Goal: Information Seeking & Learning: Learn about a topic

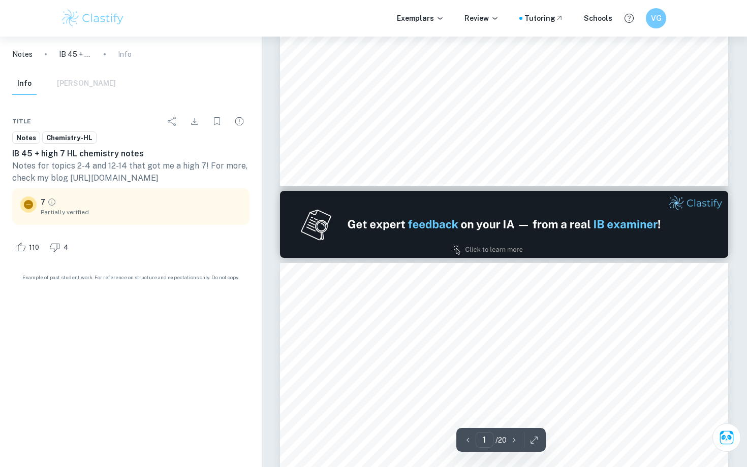
type input "2"
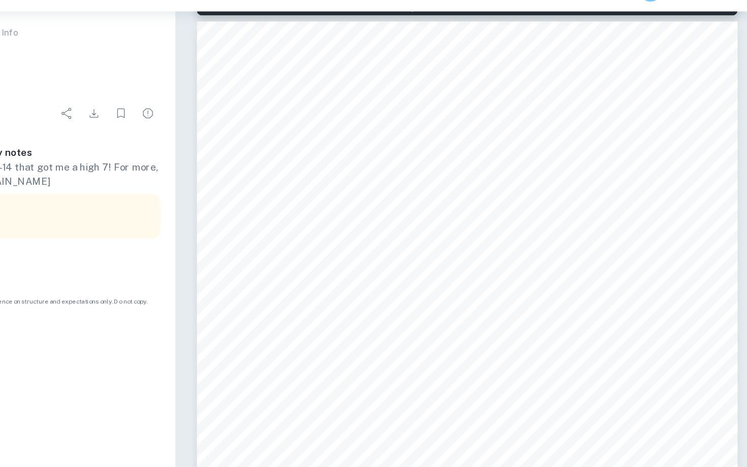
scroll to position [713, 0]
